Goal: Navigation & Orientation: Understand site structure

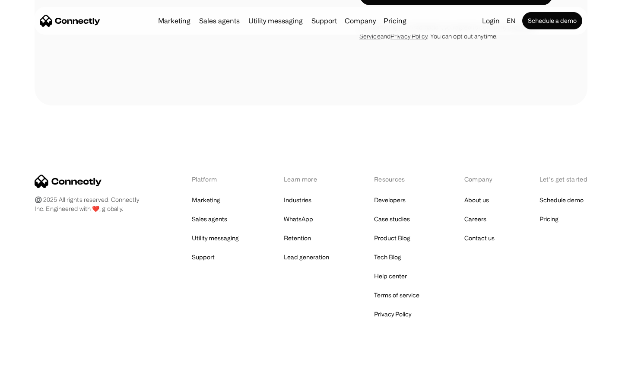
scroll to position [2276, 0]
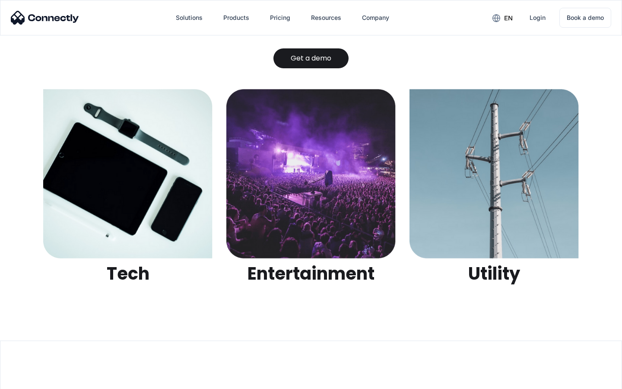
scroll to position [2725, 0]
